Goal: Navigation & Orientation: Find specific page/section

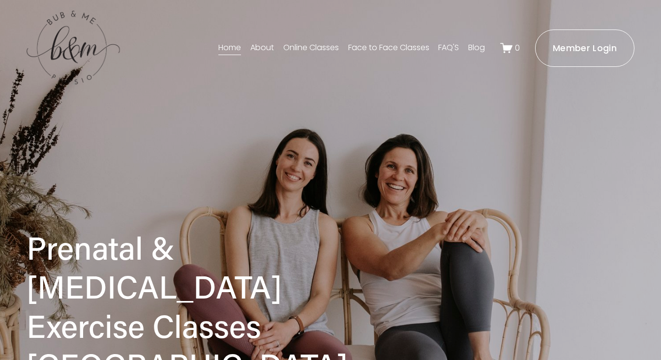
click at [613, 59] on link "Member Login" at bounding box center [585, 48] width 100 height 37
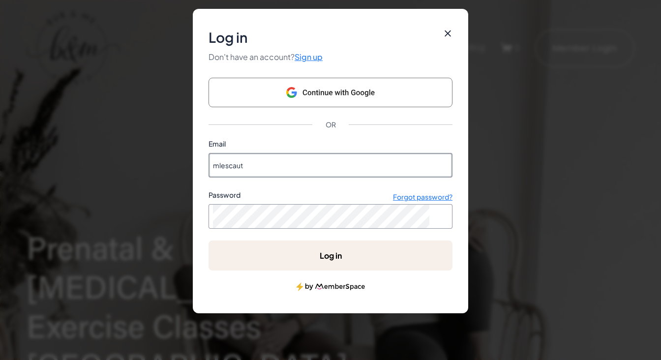
type input "mlescaut15@gmail.com"
click at [332, 253] on ms-button "Log in" at bounding box center [331, 256] width 244 height 30
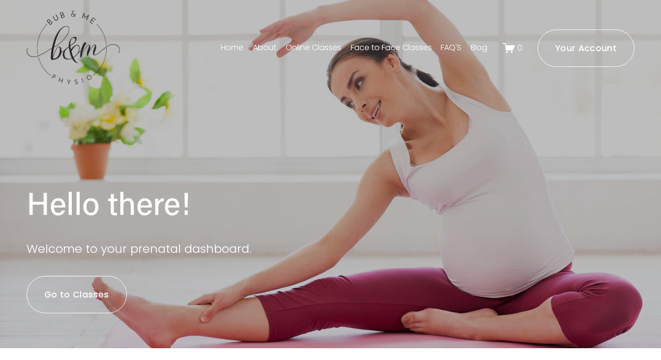
click at [101, 301] on link "Go to Classes" at bounding box center [77, 294] width 100 height 37
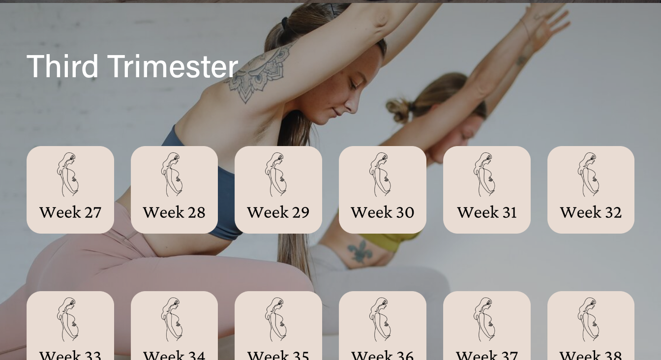
scroll to position [708, 0]
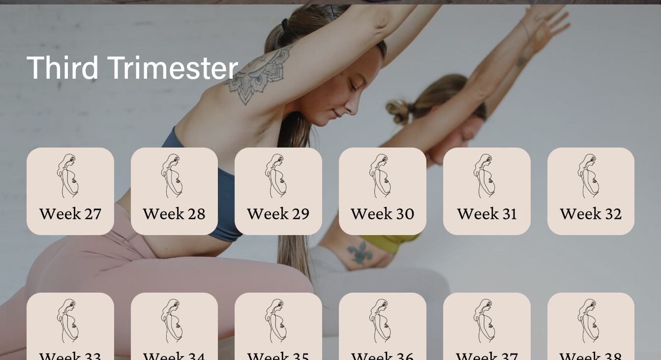
click at [73, 169] on div at bounding box center [71, 192] width 88 height 88
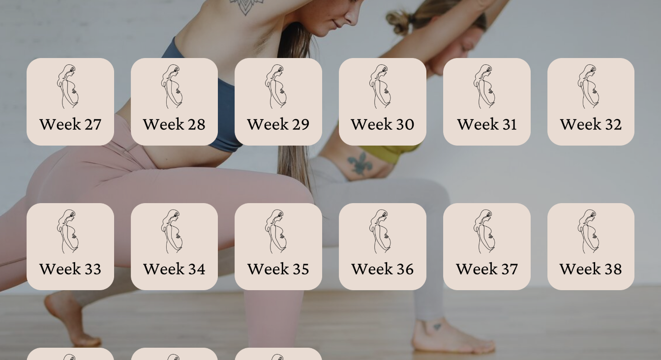
scroll to position [785, 0]
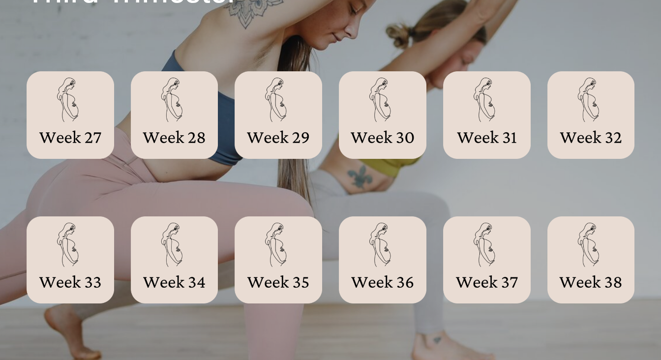
click at [197, 106] on div at bounding box center [175, 115] width 88 height 88
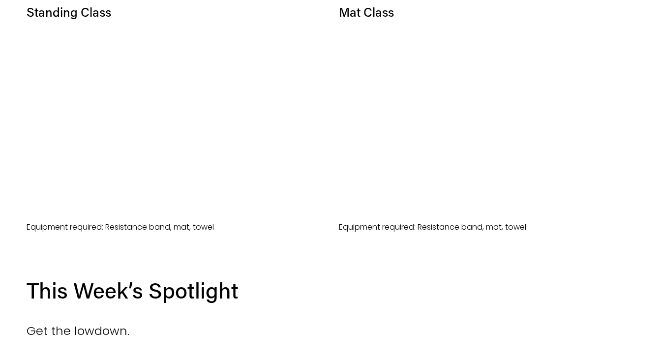
scroll to position [580, 0]
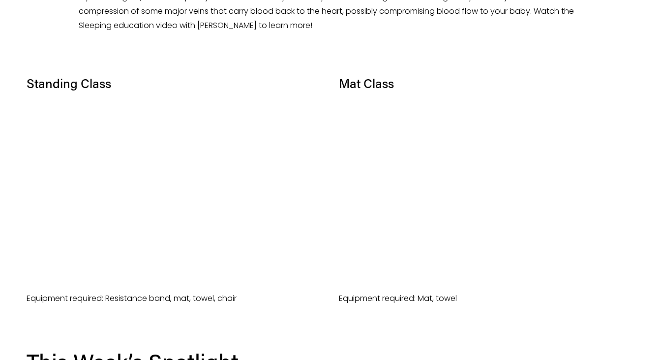
scroll to position [521, 0]
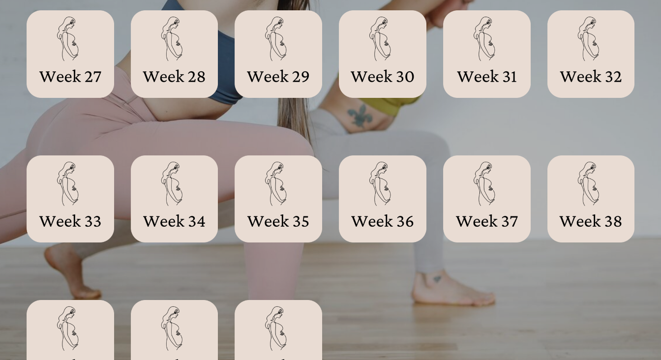
scroll to position [838, 0]
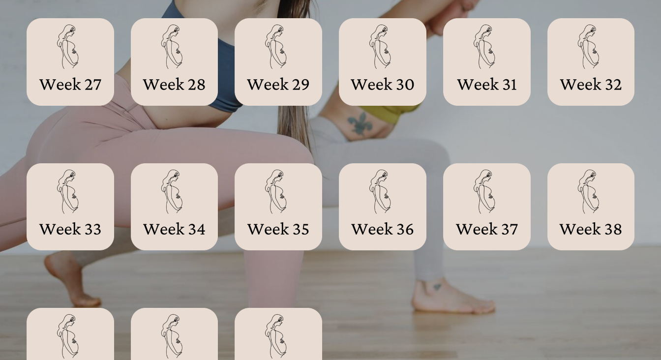
click at [291, 78] on div at bounding box center [279, 62] width 88 height 88
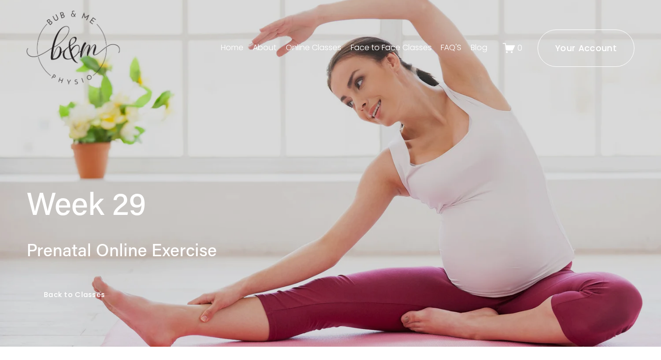
click at [549, 56] on link "Your Account" at bounding box center [586, 48] width 97 height 37
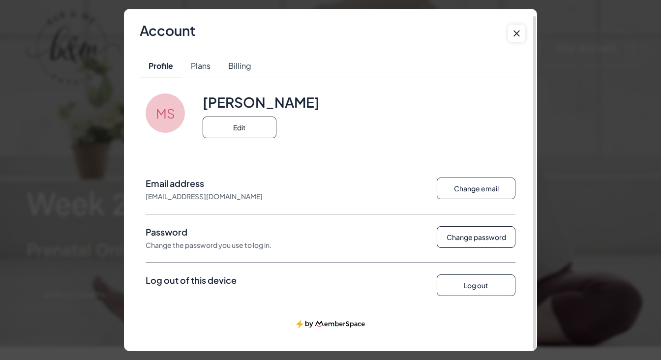
scroll to position [6, 0]
click at [450, 284] on ms-button "Log out" at bounding box center [476, 286] width 79 height 22
